Goal: Task Accomplishment & Management: Manage account settings

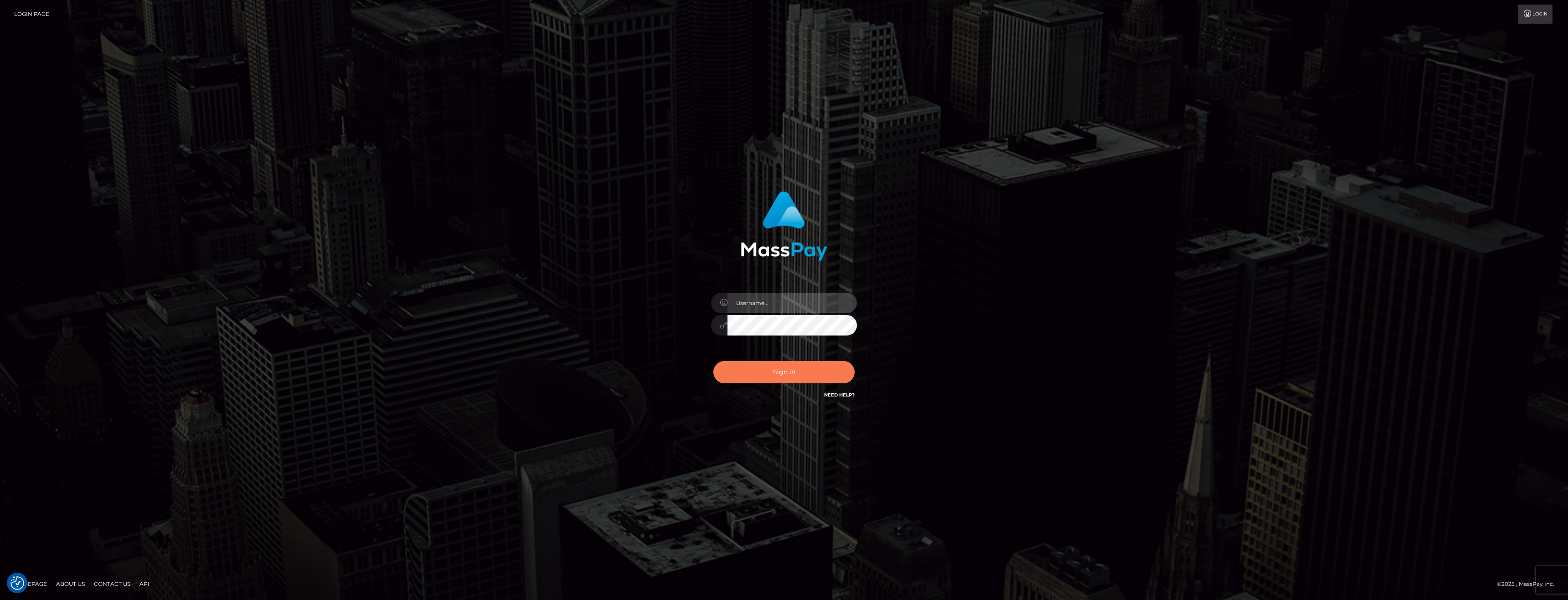
type input "anthony.club"
click at [757, 373] on button "Sign in" at bounding box center [784, 372] width 142 height 23
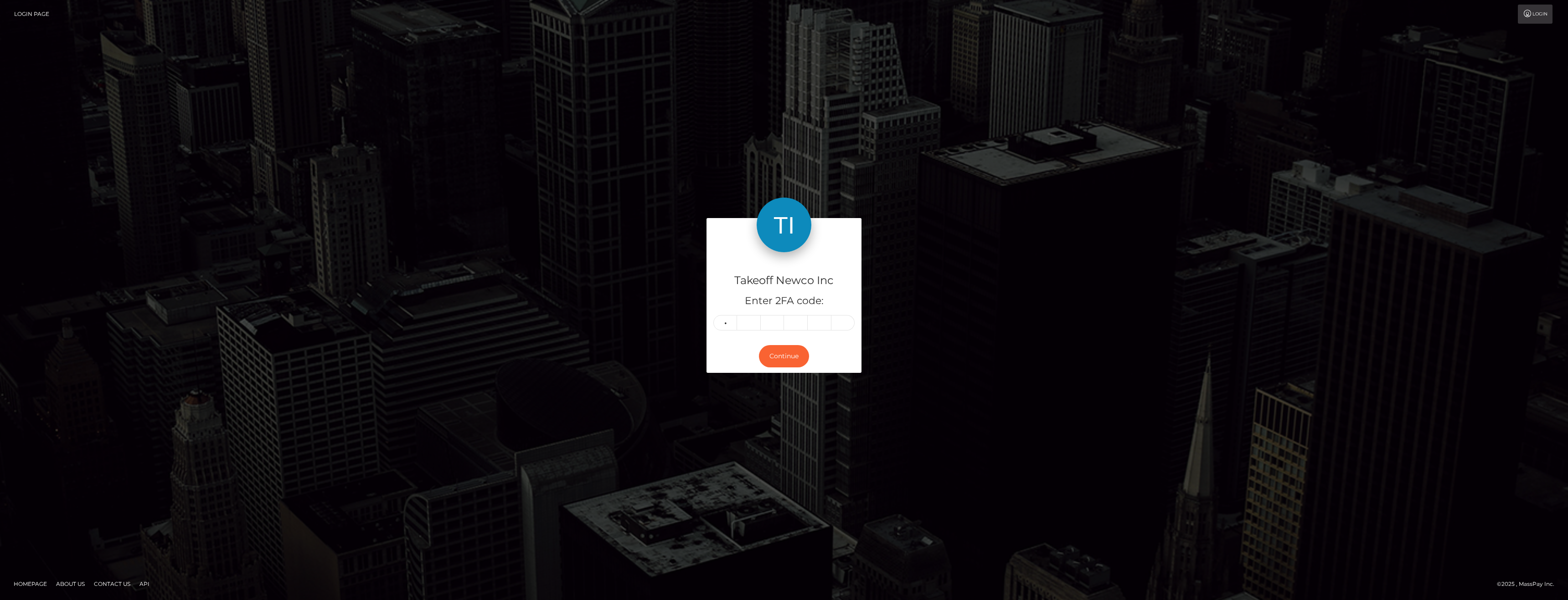
type input "0"
type input "9"
type input "5"
type input "8"
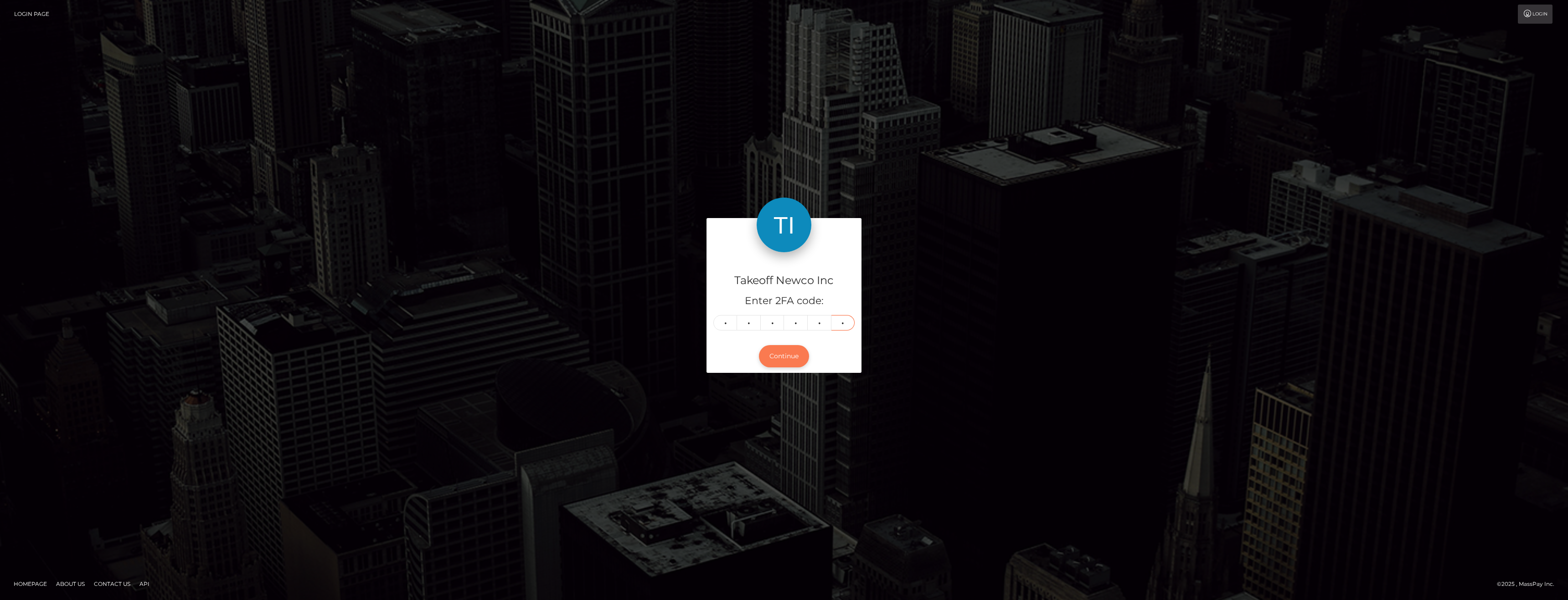
type input "3"
click at [783, 351] on button "Continue" at bounding box center [784, 356] width 50 height 23
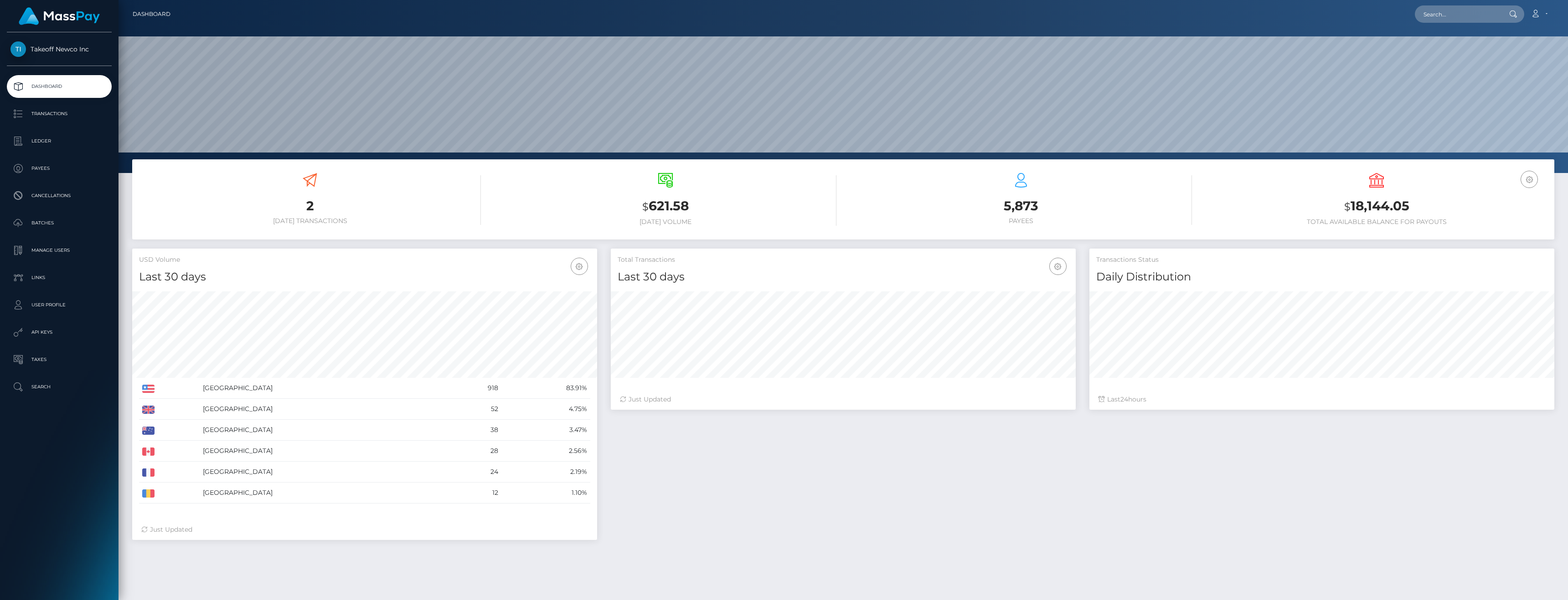
scroll to position [162, 465]
